Goal: Navigation & Orientation: Find specific page/section

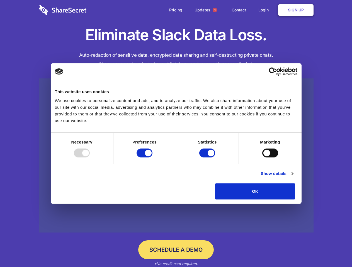
click at [90, 158] on div at bounding box center [82, 153] width 16 height 9
click at [152, 158] on input "Preferences" at bounding box center [144, 153] width 16 height 9
checkbox input "false"
click at [208, 158] on input "Statistics" at bounding box center [207, 153] width 16 height 9
checkbox input "false"
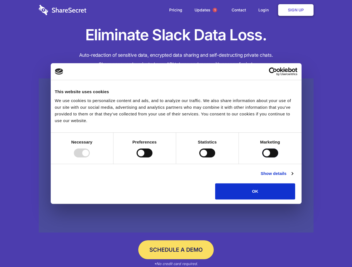
click at [262, 158] on input "Marketing" at bounding box center [270, 153] width 16 height 9
checkbox input "true"
click at [293, 177] on link "Show details" at bounding box center [276, 173] width 32 height 7
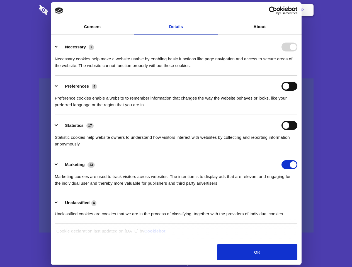
click at [297, 108] on div "Preference cookies enable a website to remember information that changes the wa…" at bounding box center [176, 100] width 242 height 18
click at [214, 10] on span "1" at bounding box center [214, 10] width 4 height 4
